Goal: Task Accomplishment & Management: Complete application form

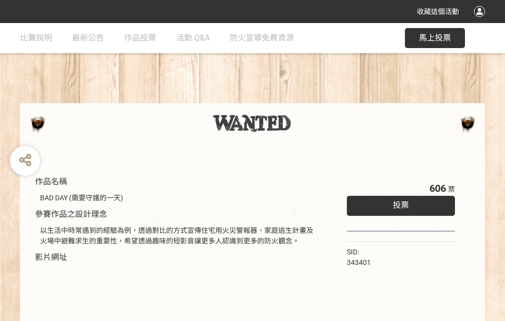
click at [481, 21] on div "收藏這個活動" at bounding box center [252, 11] width 505 height 23
click at [313, 99] on div "作品名稱 BAD DAY (需要守護的一天) 參賽作品之設計理念 以生活中時常遇到的經驗為例，透過對比的方式宣傳住宅用火災警報器、家庭逃生計畫及火場中避難求生…" at bounding box center [252, 233] width 505 height 421
click at [398, 203] on span "投票" at bounding box center [401, 205] width 16 height 10
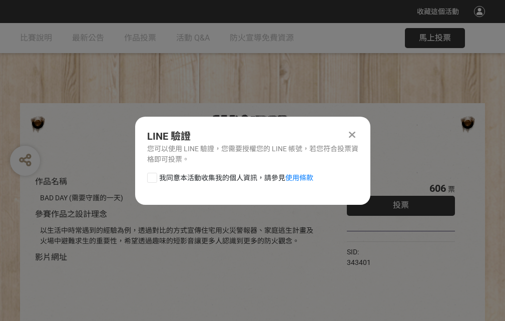
click at [151, 176] on div at bounding box center [152, 178] width 10 height 10
checkbox input "true"
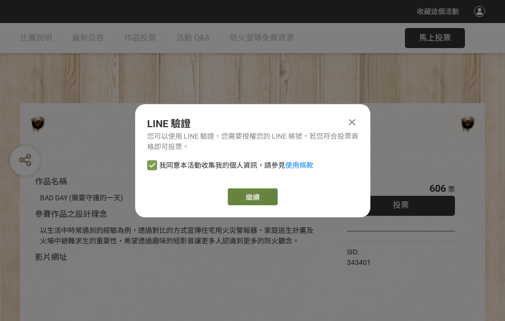
click at [252, 197] on link "繼續" at bounding box center [253, 196] width 50 height 17
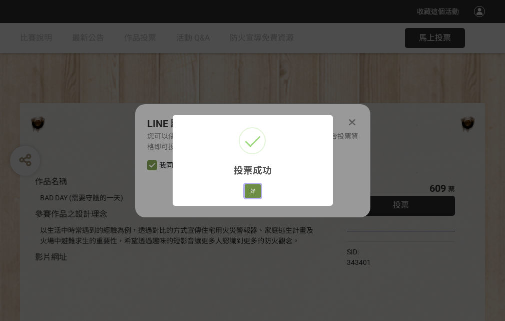
click at [250, 189] on button "好" at bounding box center [253, 191] width 16 height 14
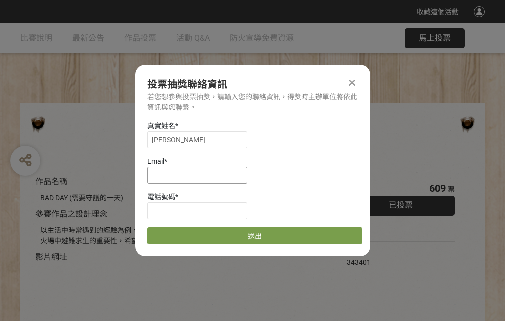
click at [200, 175] on input at bounding box center [197, 175] width 100 height 17
type input "[EMAIL_ADDRESS][DOMAIN_NAME]"
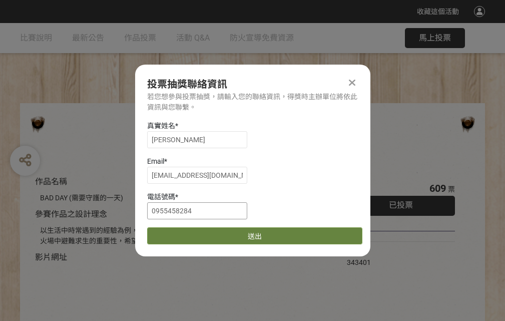
type input "0955458284"
click at [176, 232] on button "送出" at bounding box center [254, 235] width 215 height 17
